Goal: Find contact information: Find contact information

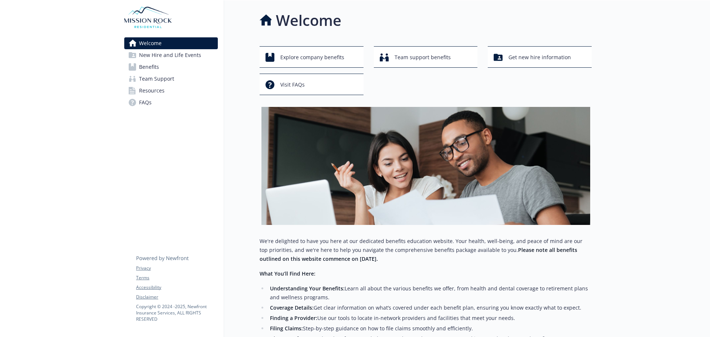
click at [158, 78] on span "Team Support" at bounding box center [156, 79] width 35 height 12
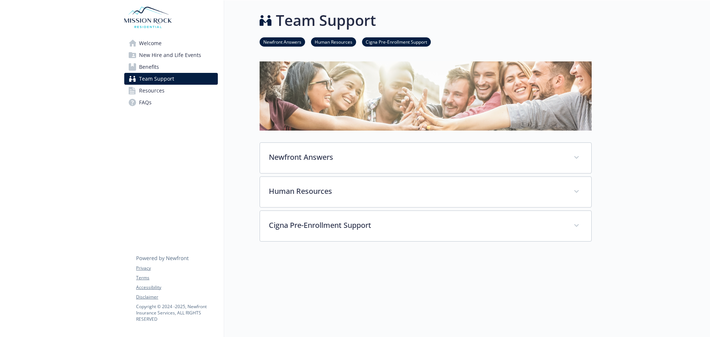
click at [162, 65] on link "Benefits" at bounding box center [170, 67] width 93 height 12
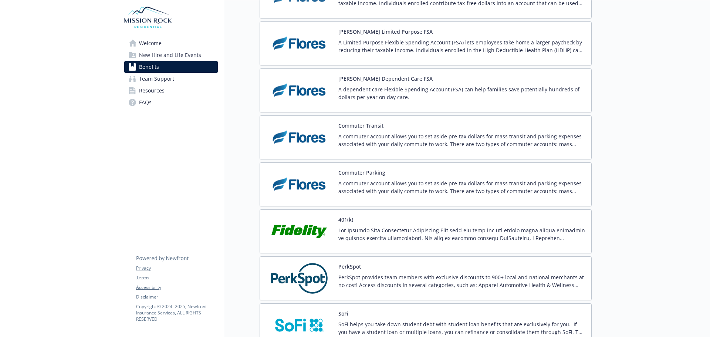
scroll to position [1367, 0]
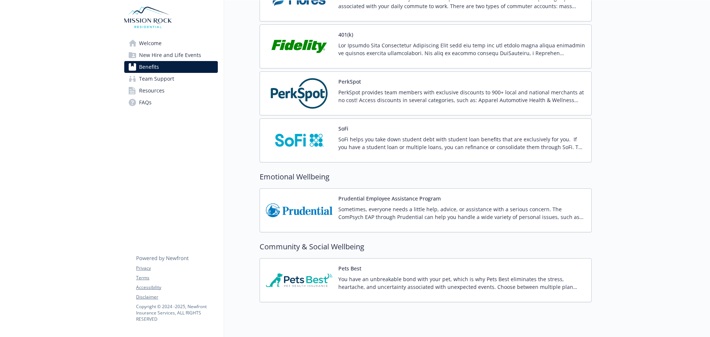
click at [386, 207] on p "Sometimes, everyone needs a little help, advice, or assistance with a serious c…" at bounding box center [461, 213] width 247 height 16
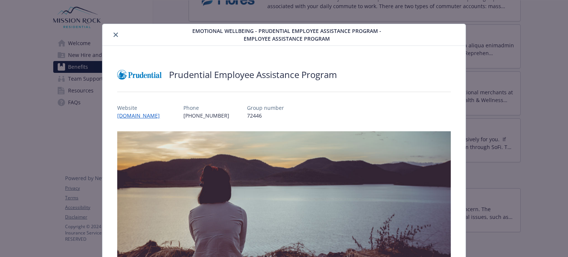
scroll to position [22, 0]
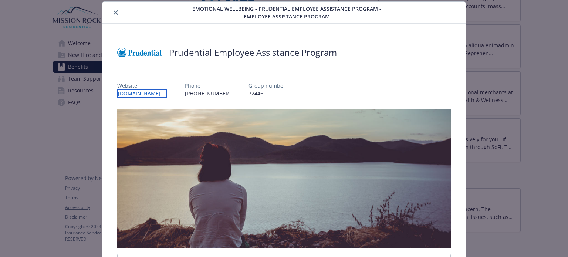
click at [159, 93] on link "[DOMAIN_NAME]" at bounding box center [142, 93] width 50 height 8
click at [275, 93] on p "72446" at bounding box center [265, 93] width 37 height 8
drag, startPoint x: 293, startPoint y: 94, endPoint x: 260, endPoint y: 93, distance: 33.3
click at [260, 93] on div "Website [DOMAIN_NAME] Phone [PHONE_NUMBER] Group number 72446" at bounding box center [283, 86] width 333 height 21
copy p "72446"
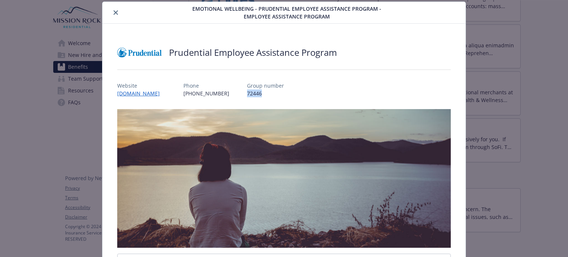
click at [307, 95] on div "Website [DOMAIN_NAME] Phone [PHONE_NUMBER] Group number 72446" at bounding box center [283, 86] width 333 height 21
